Goal: Task Accomplishment & Management: Manage account settings

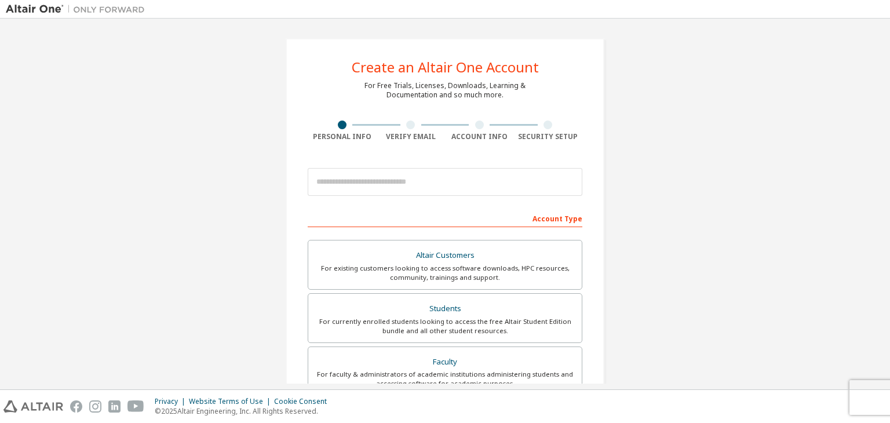
scroll to position [58, 0]
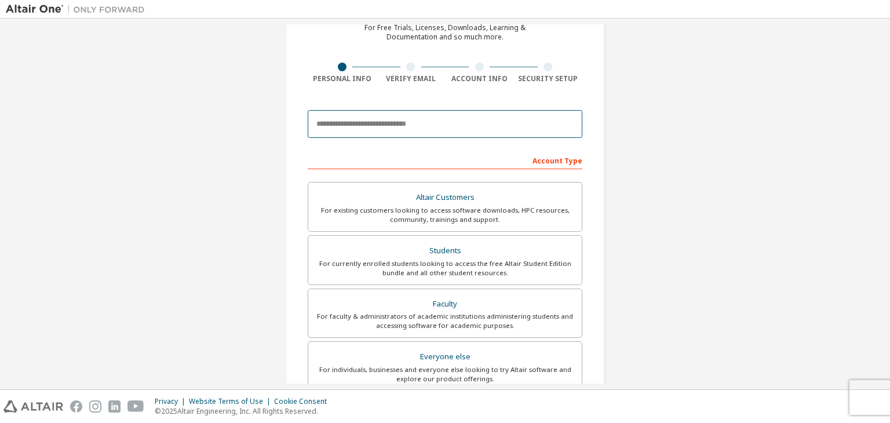
click at [408, 126] on input "email" at bounding box center [445, 124] width 275 height 28
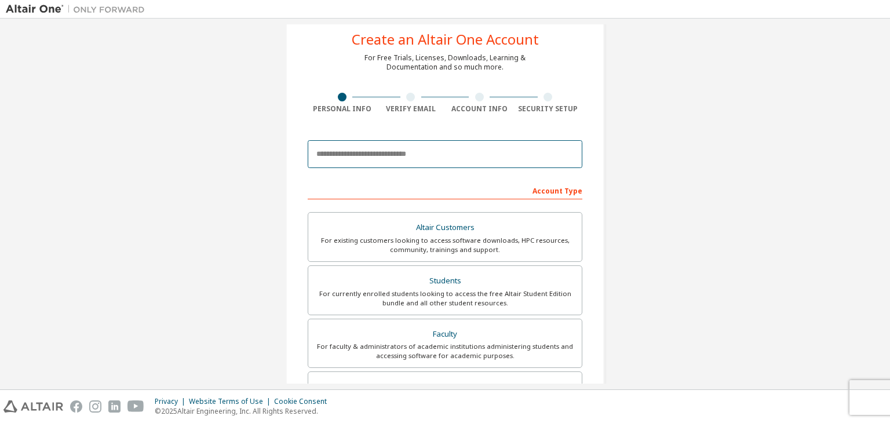
scroll to position [0, 0]
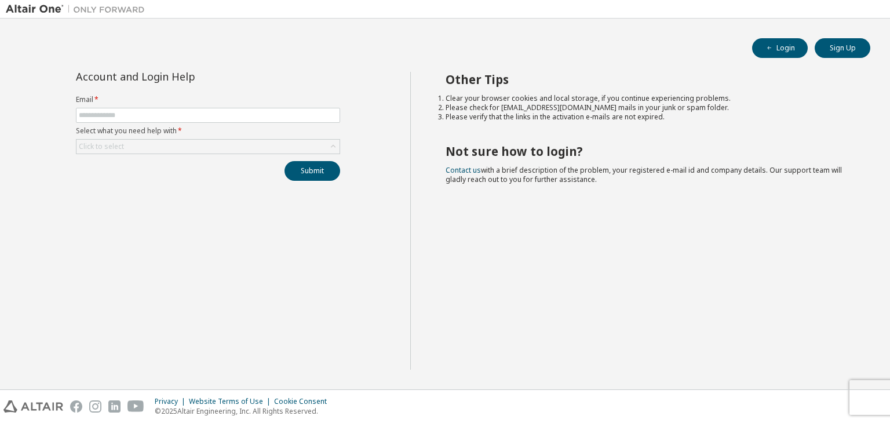
click at [269, 105] on form "Email * Select what you need help with * Click to select" at bounding box center [208, 124] width 264 height 59
click at [269, 111] on input "text" at bounding box center [208, 115] width 258 height 9
type input "**********"
click at [235, 140] on div "Click to select" at bounding box center [207, 147] width 263 height 14
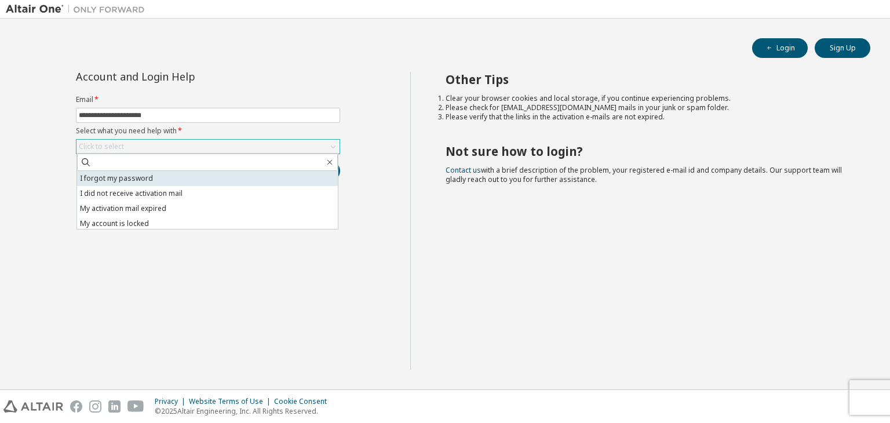
click at [197, 175] on li "I forgot my password" at bounding box center [207, 178] width 261 height 15
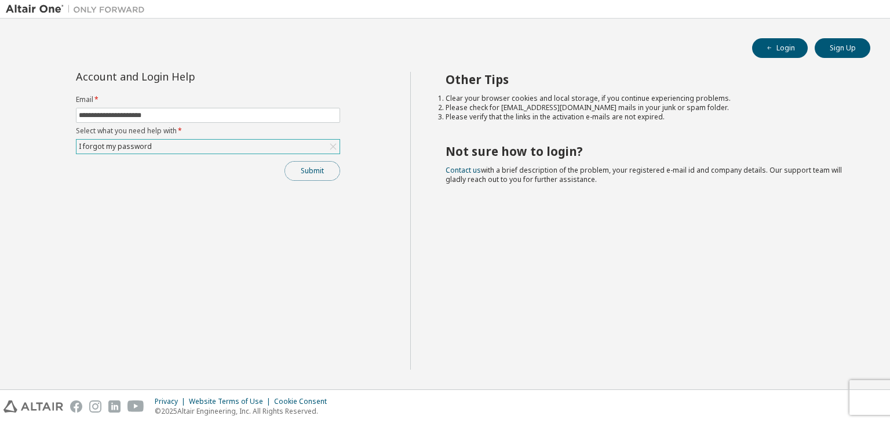
click at [303, 173] on button "Submit" at bounding box center [312, 171] width 56 height 20
